Goal: Task Accomplishment & Management: Use online tool/utility

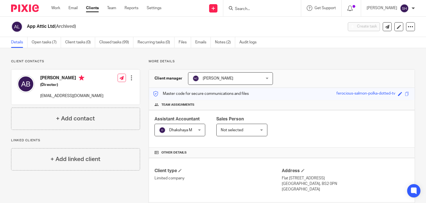
click at [241, 10] on input "Search" at bounding box center [259, 9] width 50 height 5
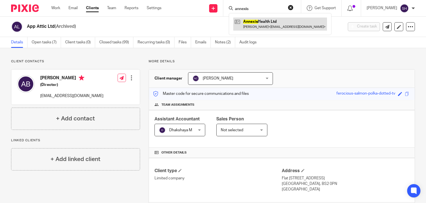
type input "annexis"
click at [264, 22] on link at bounding box center [280, 23] width 94 height 13
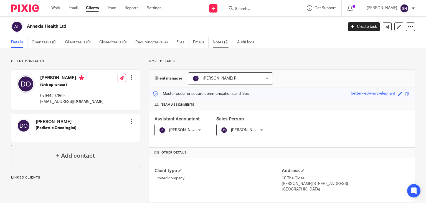
click at [226, 38] on link "Notes (2)" at bounding box center [223, 42] width 20 height 11
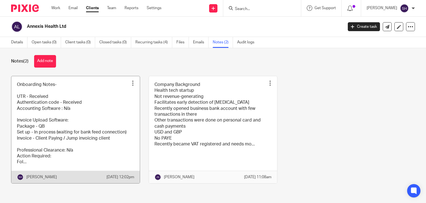
scroll to position [10, 0]
drag, startPoint x: 86, startPoint y: 124, endPoint x: 235, endPoint y: 132, distance: 149.5
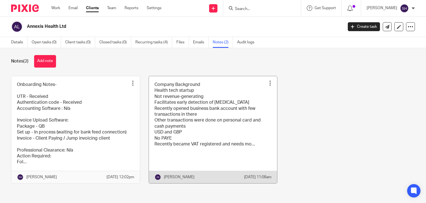
click at [86, 124] on link at bounding box center [75, 129] width 128 height 107
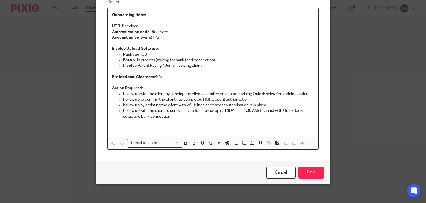
scroll to position [55, 0]
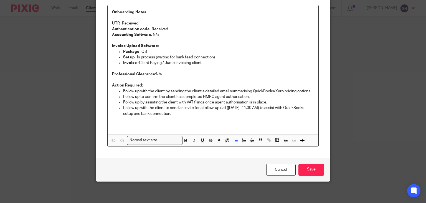
click at [195, 88] on p "Follow up with the client by sending the client a detailed email summarising Qu…" at bounding box center [218, 91] width 191 height 6
click at [189, 90] on p "Follow up with the client by sending the client a detailed email summarising Qu…" at bounding box center [218, 91] width 191 height 6
